Goal: Task Accomplishment & Management: Use online tool/utility

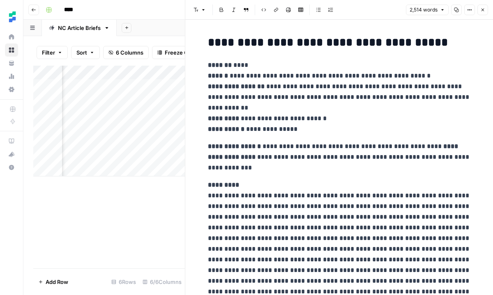
scroll to position [0, 420]
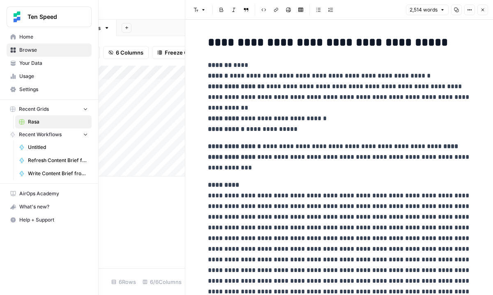
click at [17, 47] on link "Browse" at bounding box center [49, 50] width 85 height 13
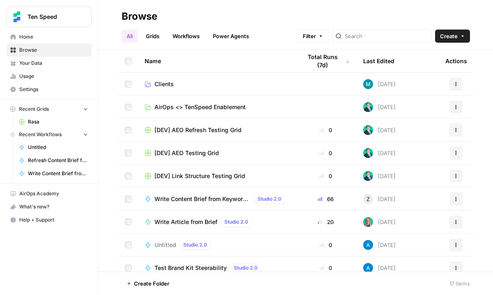
click at [195, 83] on link "Clients" at bounding box center [217, 84] width 144 height 8
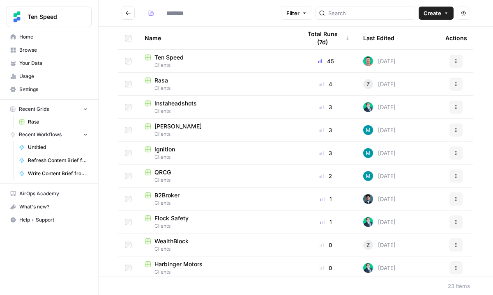
type input "*******"
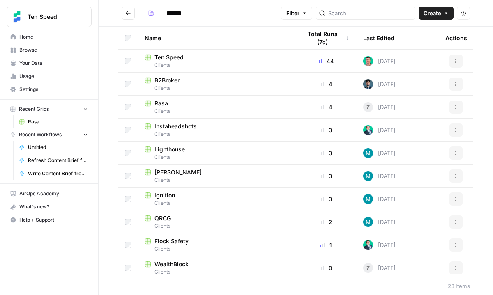
click at [177, 81] on span "B2Broker" at bounding box center [166, 80] width 25 height 8
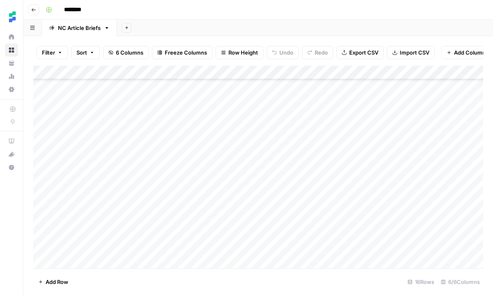
scroll to position [48, 0]
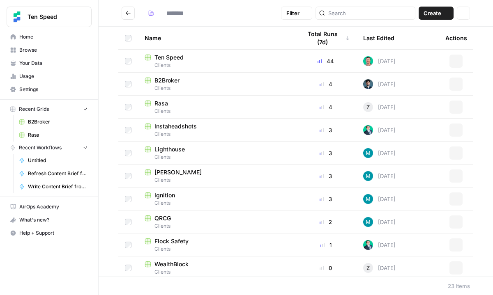
type input "*******"
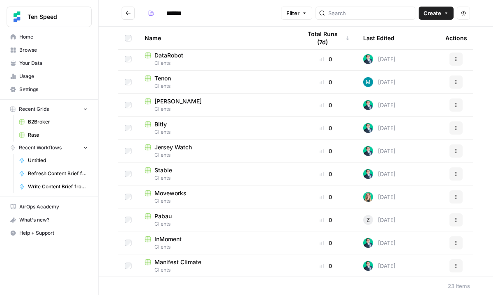
scroll to position [302, 0]
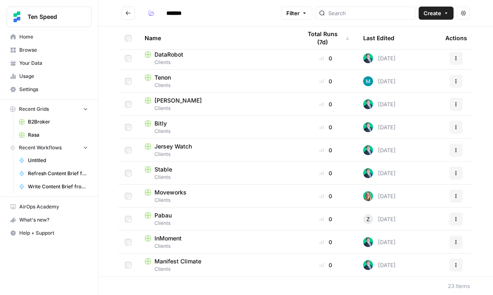
click at [170, 213] on span "Pabau" at bounding box center [162, 216] width 17 height 8
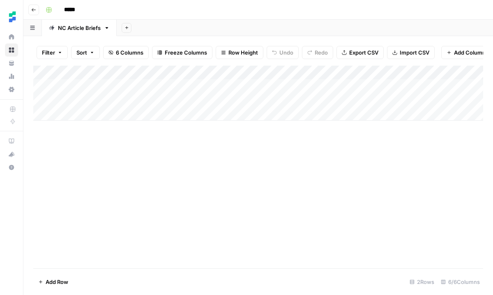
click at [129, 116] on div "Add Column" at bounding box center [258, 93] width 450 height 55
type textarea "**********"
click at [221, 112] on div "Add Column" at bounding box center [258, 100] width 450 height 69
type textarea "**********"
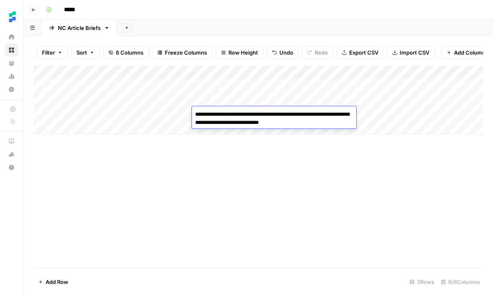
click at [230, 174] on div "Add Column" at bounding box center [258, 167] width 450 height 203
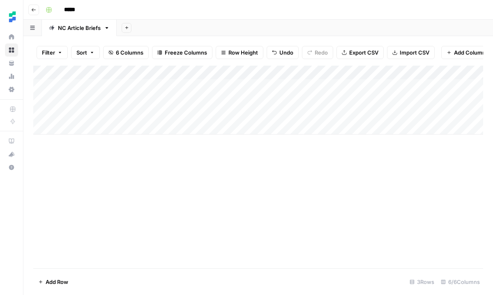
click at [297, 110] on div "Add Column" at bounding box center [258, 100] width 450 height 69
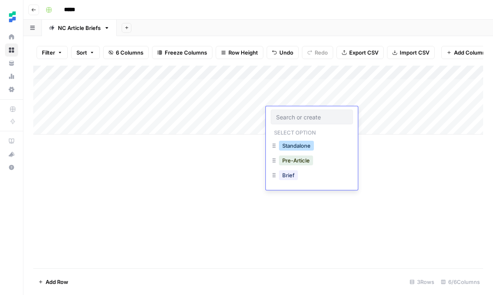
click at [297, 146] on button "Standalone" at bounding box center [296, 146] width 35 height 10
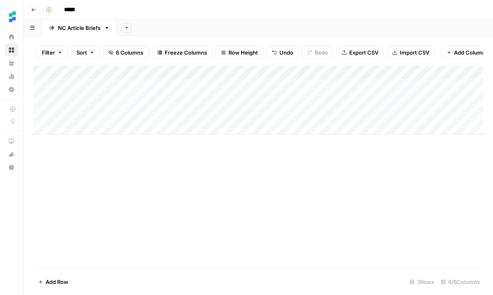
click at [426, 112] on div "Add Column" at bounding box center [258, 100] width 450 height 69
click at [375, 115] on div "Add Column" at bounding box center [258, 100] width 450 height 69
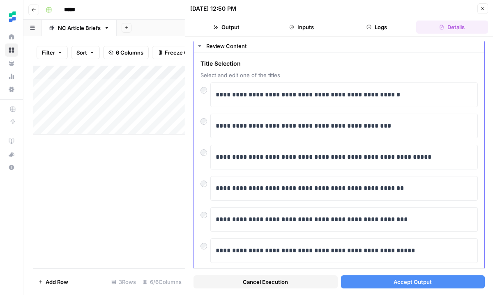
scroll to position [18, 0]
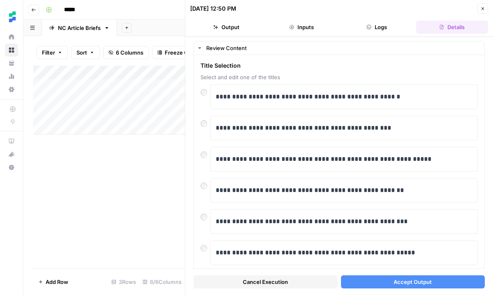
click at [380, 285] on button "Accept Output" at bounding box center [413, 282] width 144 height 13
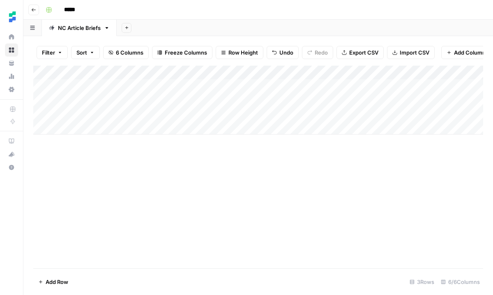
click at [111, 129] on div "Add Column" at bounding box center [258, 100] width 450 height 69
click at [383, 110] on div "Add Column" at bounding box center [258, 107] width 450 height 83
click at [285, 114] on div "Add Column" at bounding box center [258, 107] width 450 height 83
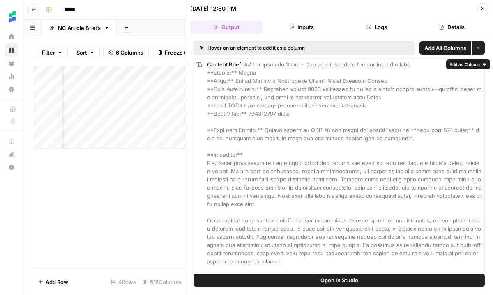
click at [161, 148] on div "Add Column" at bounding box center [109, 107] width 152 height 83
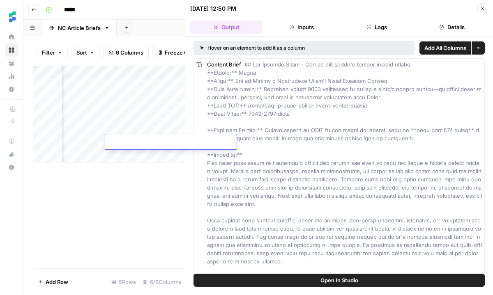
click at [165, 189] on div "Add Column" at bounding box center [109, 167] width 152 height 203
click at [484, 12] on button "Close" at bounding box center [482, 8] width 11 height 11
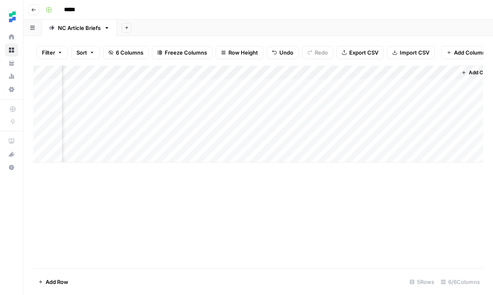
scroll to position [0, 219]
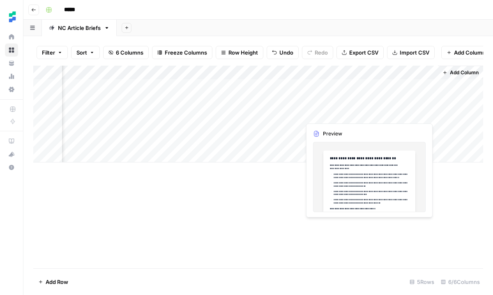
click at [392, 114] on div "Add Column" at bounding box center [258, 114] width 450 height 97
click at [399, 114] on div "Add Column" at bounding box center [258, 114] width 450 height 97
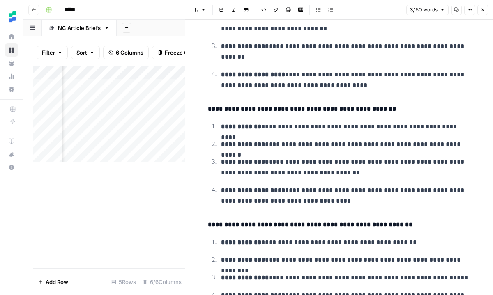
scroll to position [1703, 0]
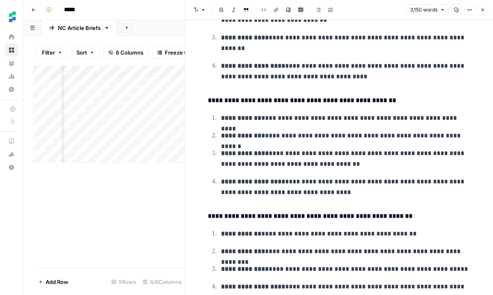
click at [161, 211] on div "Add Column" at bounding box center [109, 167] width 152 height 203
click at [483, 7] on icon "button" at bounding box center [482, 9] width 5 height 5
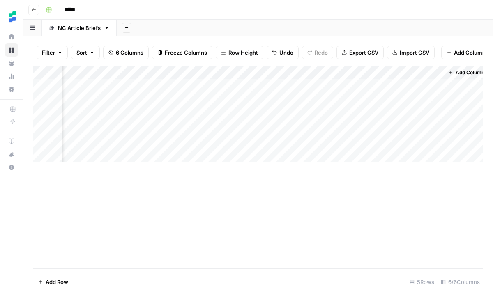
scroll to position [0, 209]
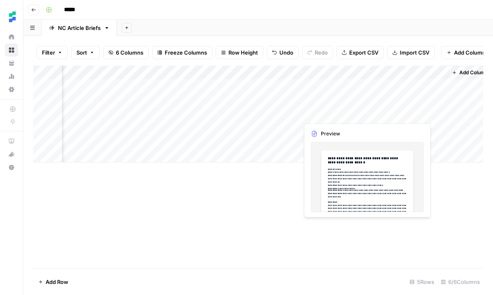
click at [344, 116] on div "Add Column" at bounding box center [258, 114] width 450 height 97
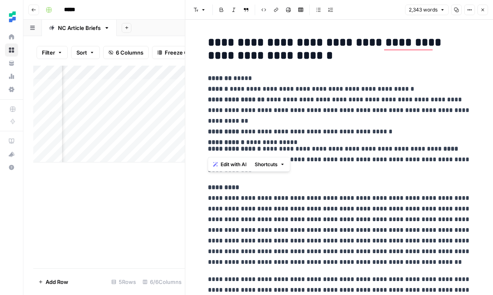
drag, startPoint x: 209, startPoint y: 89, endPoint x: 237, endPoint y: 137, distance: 55.6
click at [237, 137] on p "**********" at bounding box center [339, 105] width 263 height 64
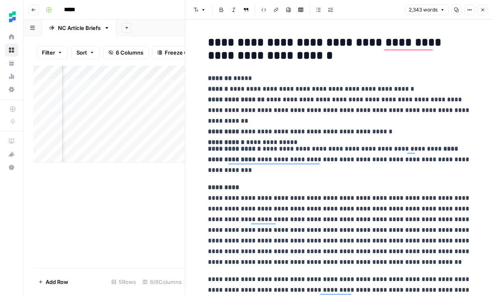
click at [326, 136] on p "**********" at bounding box center [339, 105] width 263 height 64
drag, startPoint x: 208, startPoint y: 90, endPoint x: 277, endPoint y: 193, distance: 123.7
click at [275, 80] on p "**********" at bounding box center [339, 105] width 263 height 64
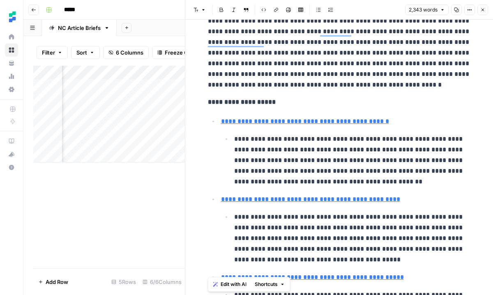
scroll to position [463, 0]
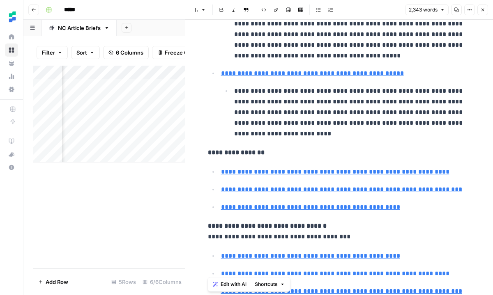
type input "[URL][DOMAIN_NAME]"
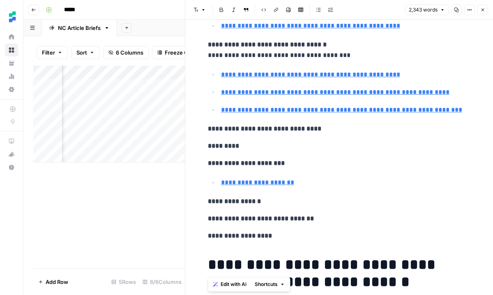
scroll to position [668, 0]
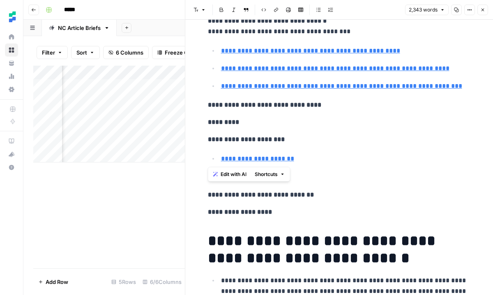
drag, startPoint x: 208, startPoint y: 88, endPoint x: 345, endPoint y: 154, distance: 151.7
copy div "**********"
